Goal: Task Accomplishment & Management: Use online tool/utility

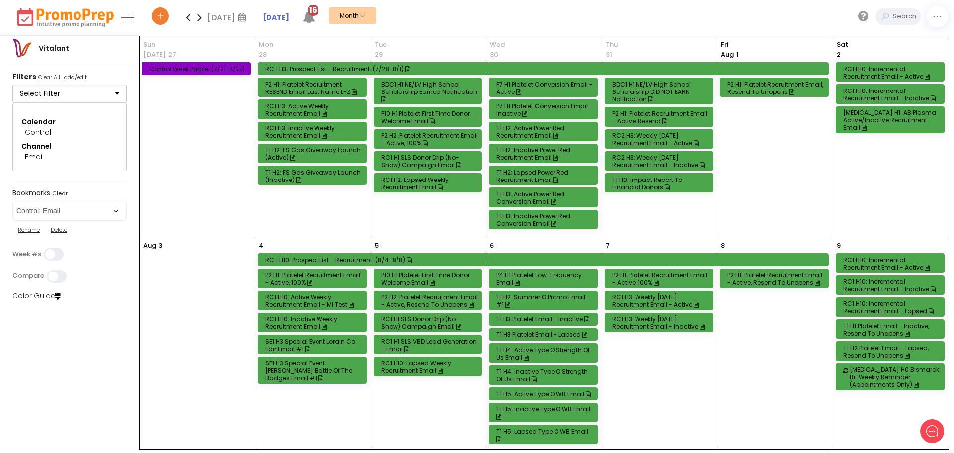
scroll to position [547, 0]
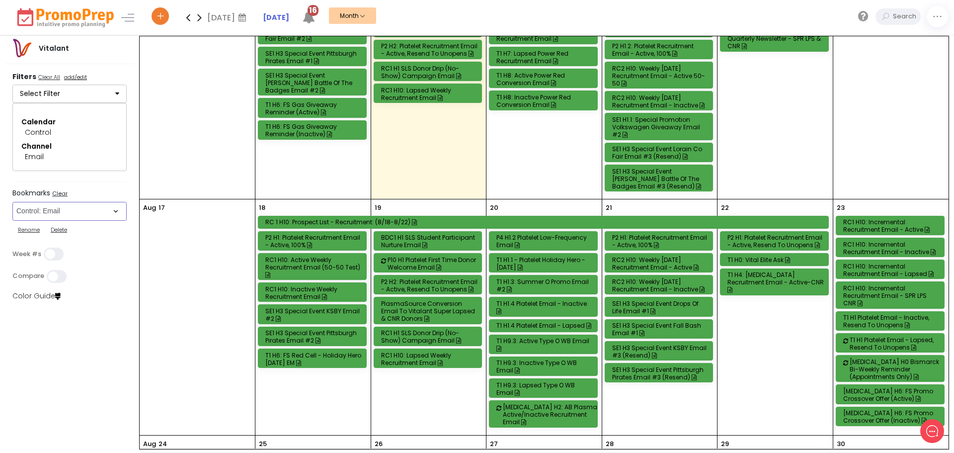
click at [109, 213] on select "Select Bookmark Auto: SMS BVR: Control, Customer, Field, Transactional Control:…" at bounding box center [69, 211] width 114 height 19
select select "44"
click at [12, 202] on select "Select Bookmark Auto: SMS BVR: Control, Customer, Field, Transactional Control:…" at bounding box center [69, 211] width 114 height 19
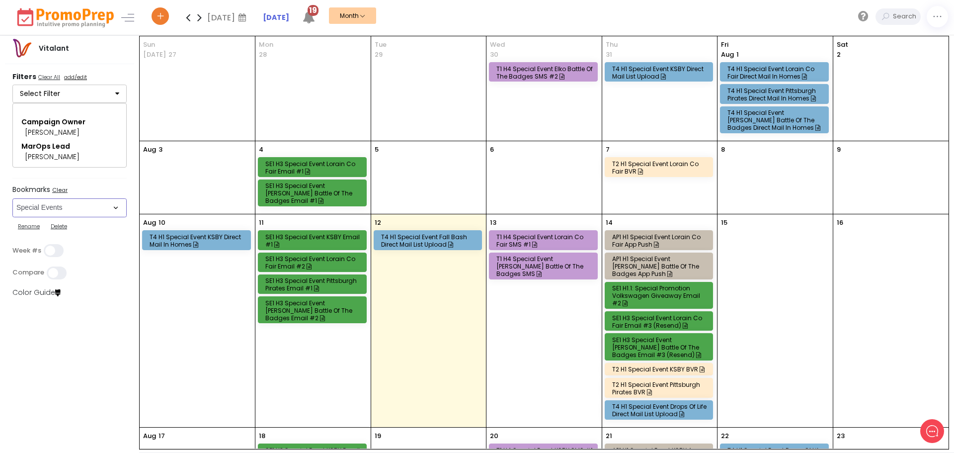
click at [653, 410] on div "T4 H1 Special Event Drops of Life Direct Mail List Upload" at bounding box center [660, 409] width 97 height 15
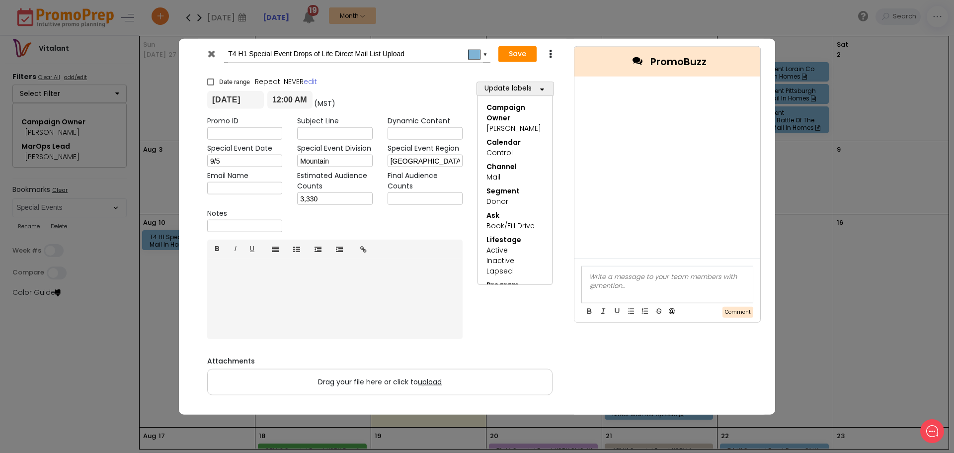
click at [215, 52] on icon at bounding box center [211, 53] width 7 height 10
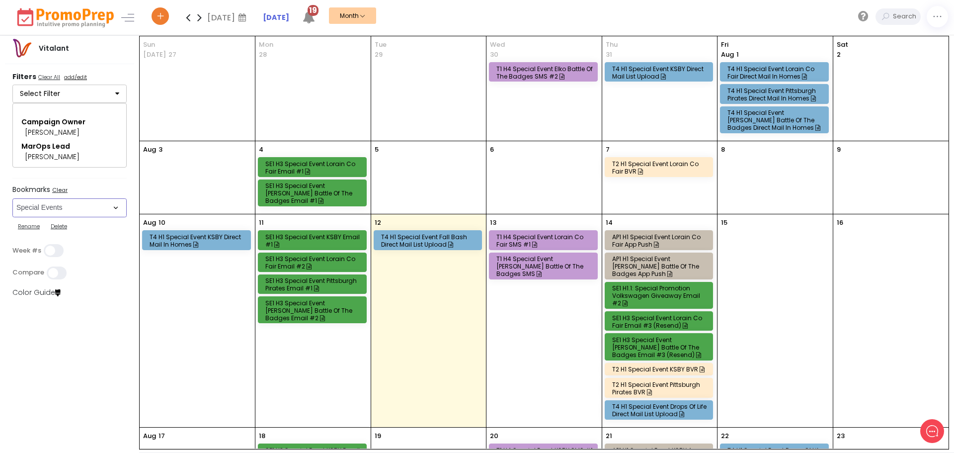
click at [118, 207] on select "Select Bookmark Auto: SMS BVR: Control, Customer, Field, Transactional Control:…" at bounding box center [69, 207] width 114 height 19
drag, startPoint x: 118, startPoint y: 207, endPoint x: 110, endPoint y: 124, distance: 83.3
click at [118, 206] on select "Select Bookmark Auto: SMS BVR: Control, Customer, Field, Transactional Control:…" at bounding box center [69, 207] width 114 height 19
click at [114, 91] on button "Select Filter" at bounding box center [69, 93] width 114 height 19
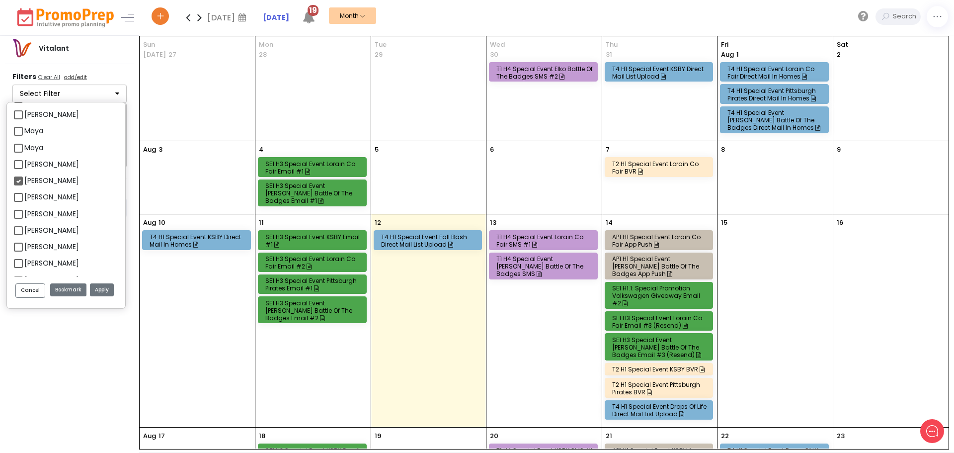
scroll to position [348, 0]
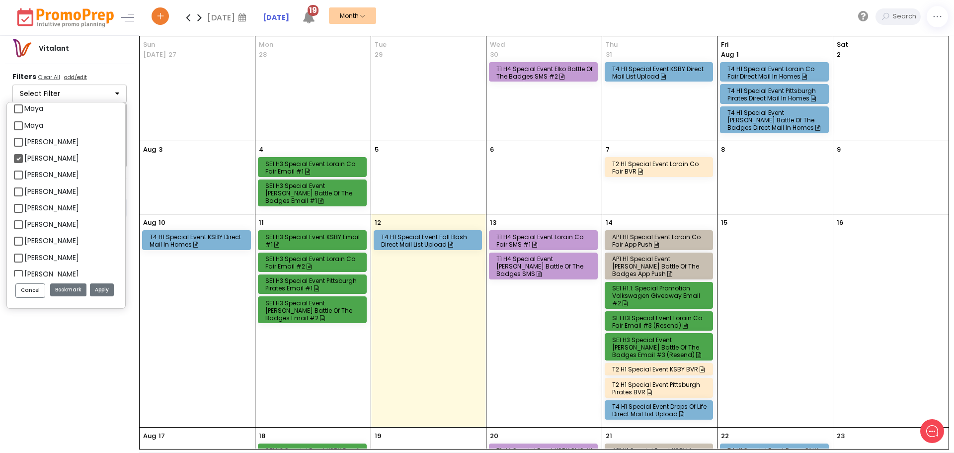
drag, startPoint x: 33, startPoint y: 157, endPoint x: 53, endPoint y: 175, distance: 27.1
click at [33, 157] on label "[PERSON_NAME]" at bounding box center [51, 158] width 55 height 10
click at [31, 157] on input "[PERSON_NAME]" at bounding box center [27, 154] width 6 height 6
checkbox input "false"
select select
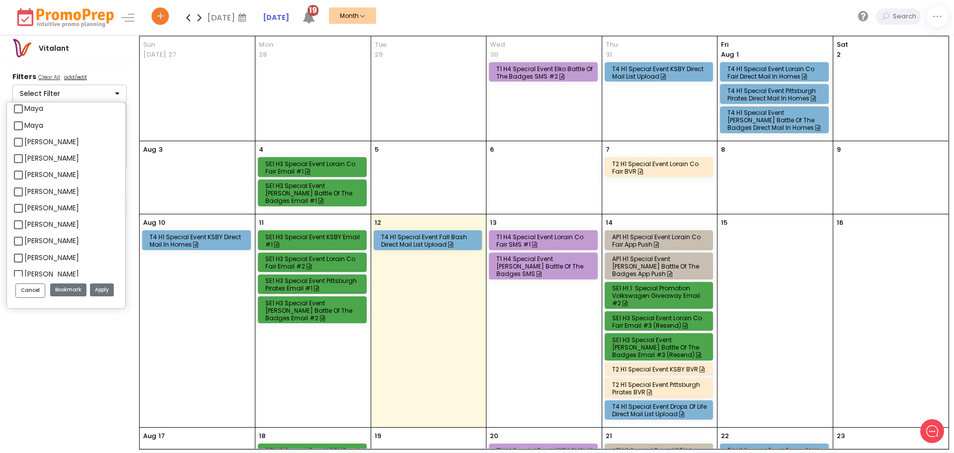
click at [105, 290] on button "Apply" at bounding box center [102, 289] width 24 height 13
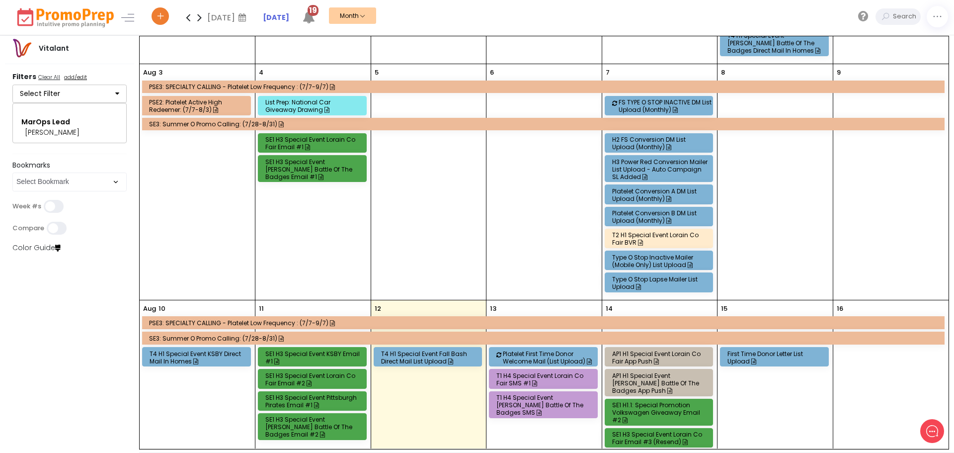
scroll to position [149, 0]
